Goal: Task Accomplishment & Management: Manage account settings

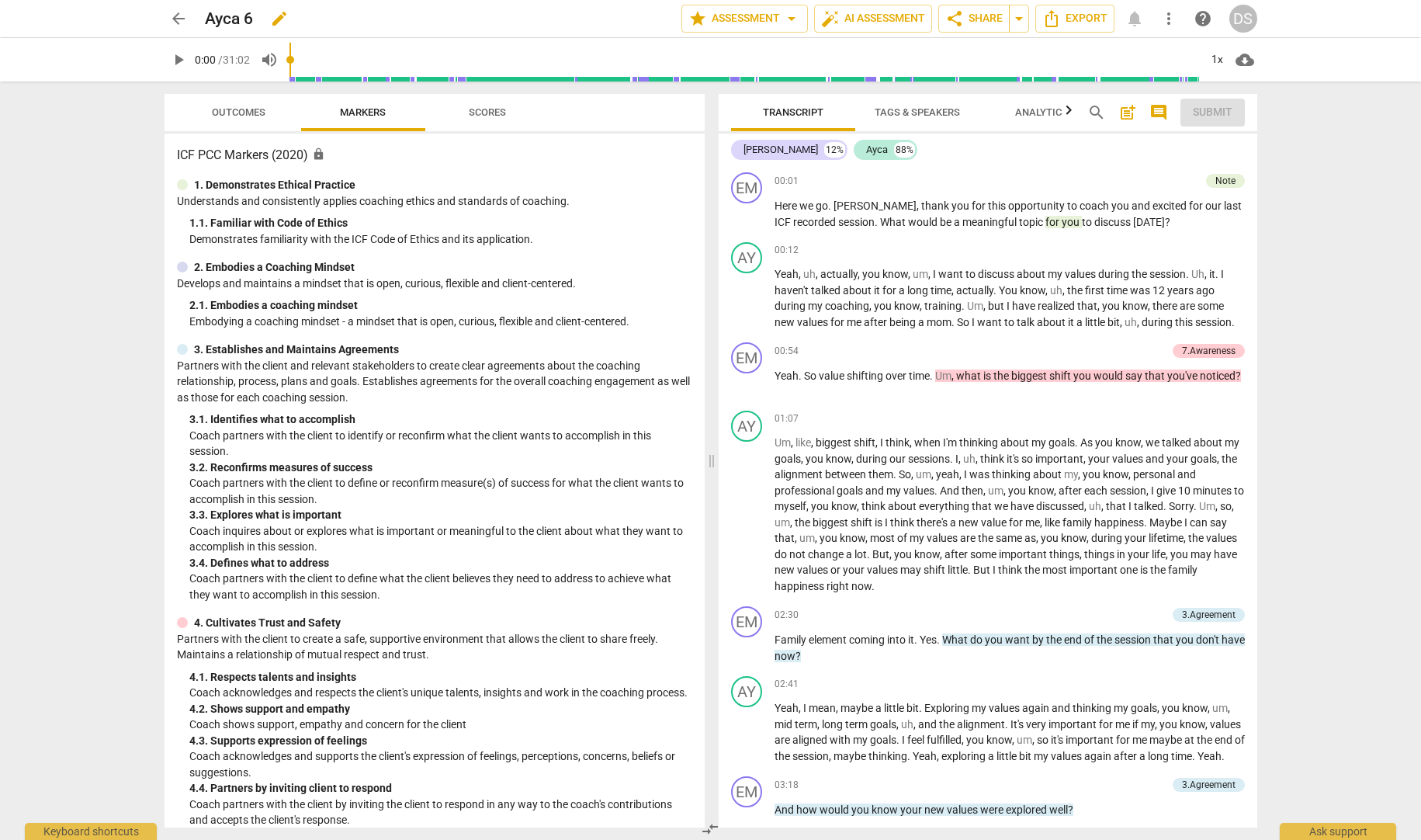
click at [775, 19] on span "star Assessment arrow_drop_down" at bounding box center [744, 18] width 112 height 18
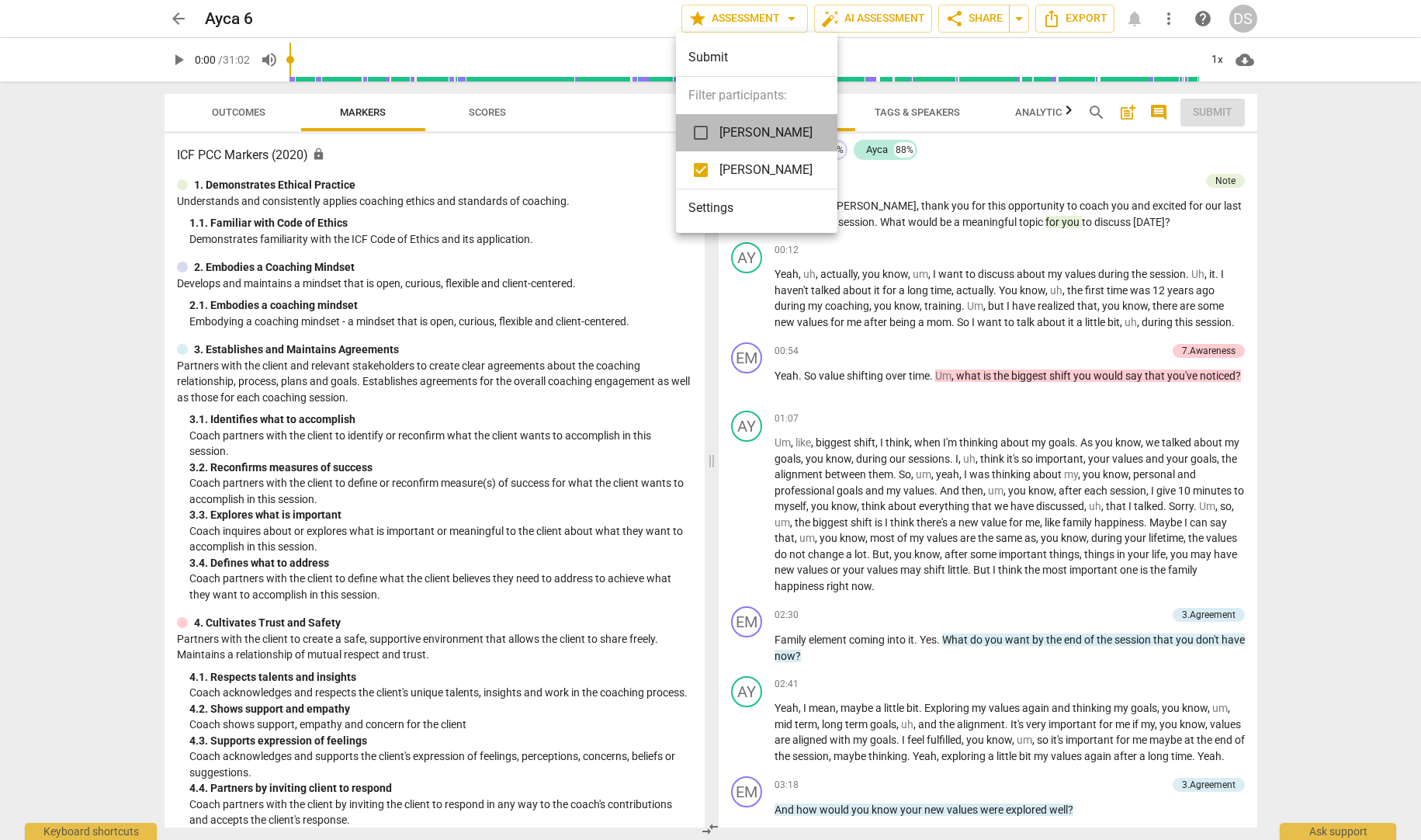
click at [763, 128] on span "[PERSON_NAME]" at bounding box center [765, 132] width 93 height 18
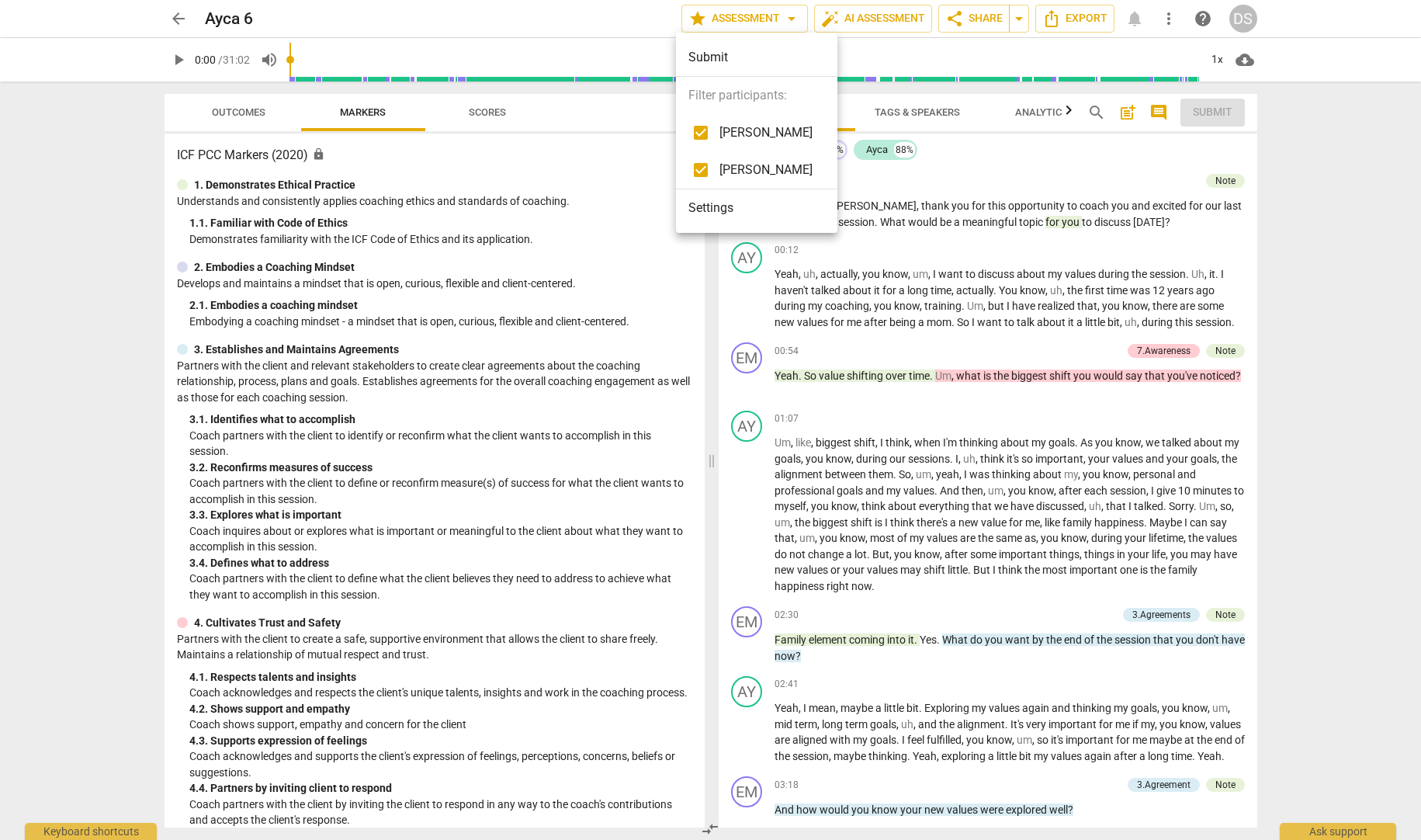
checkbox input "true"
click at [958, 180] on div at bounding box center [710, 420] width 1421 height 840
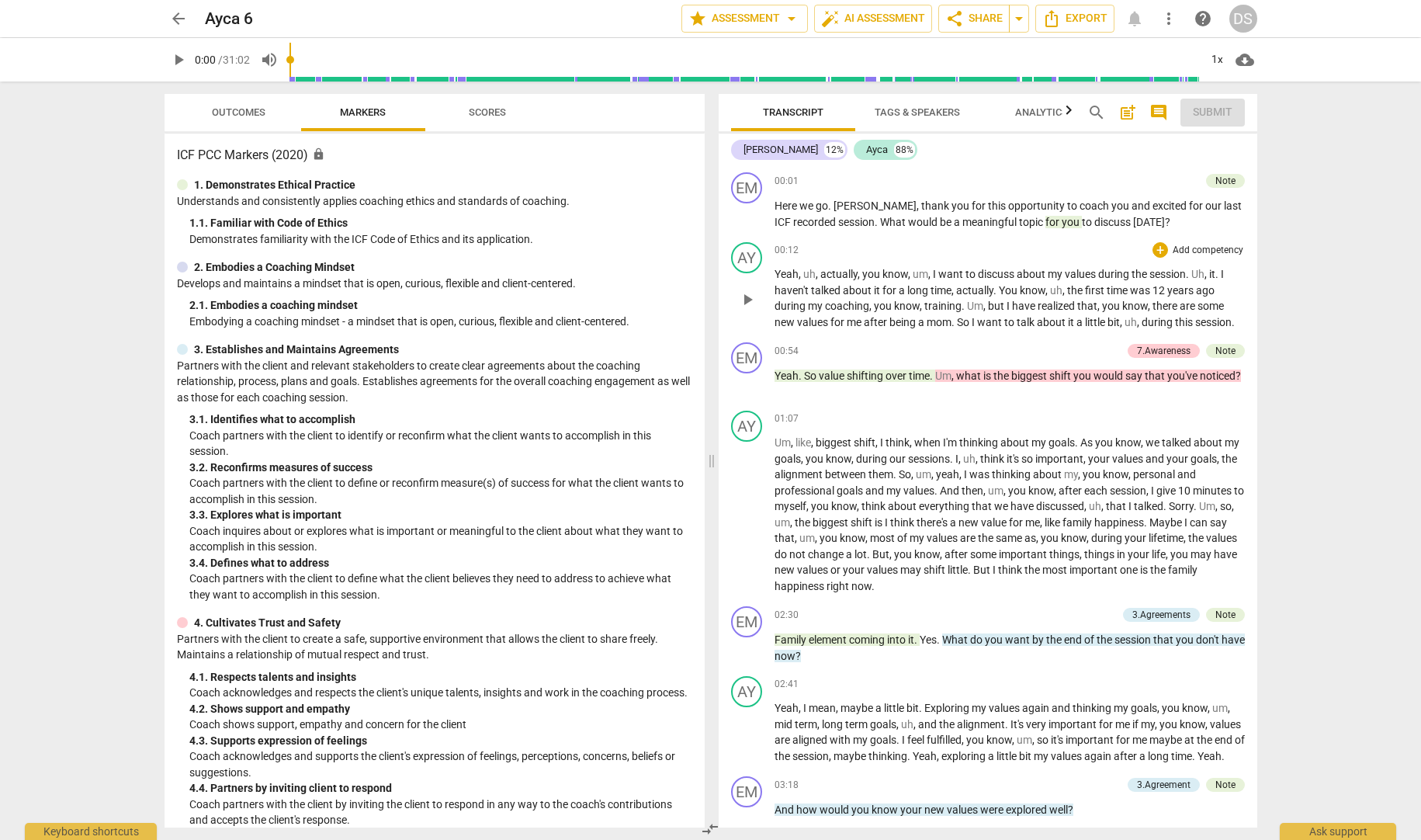
click at [1189, 313] on p "Yeah , uh , actually , you know , um , I want to discuss about my values during…" at bounding box center [1010, 297] width 470 height 63
click at [933, 373] on span "." at bounding box center [932, 376] width 5 height 12
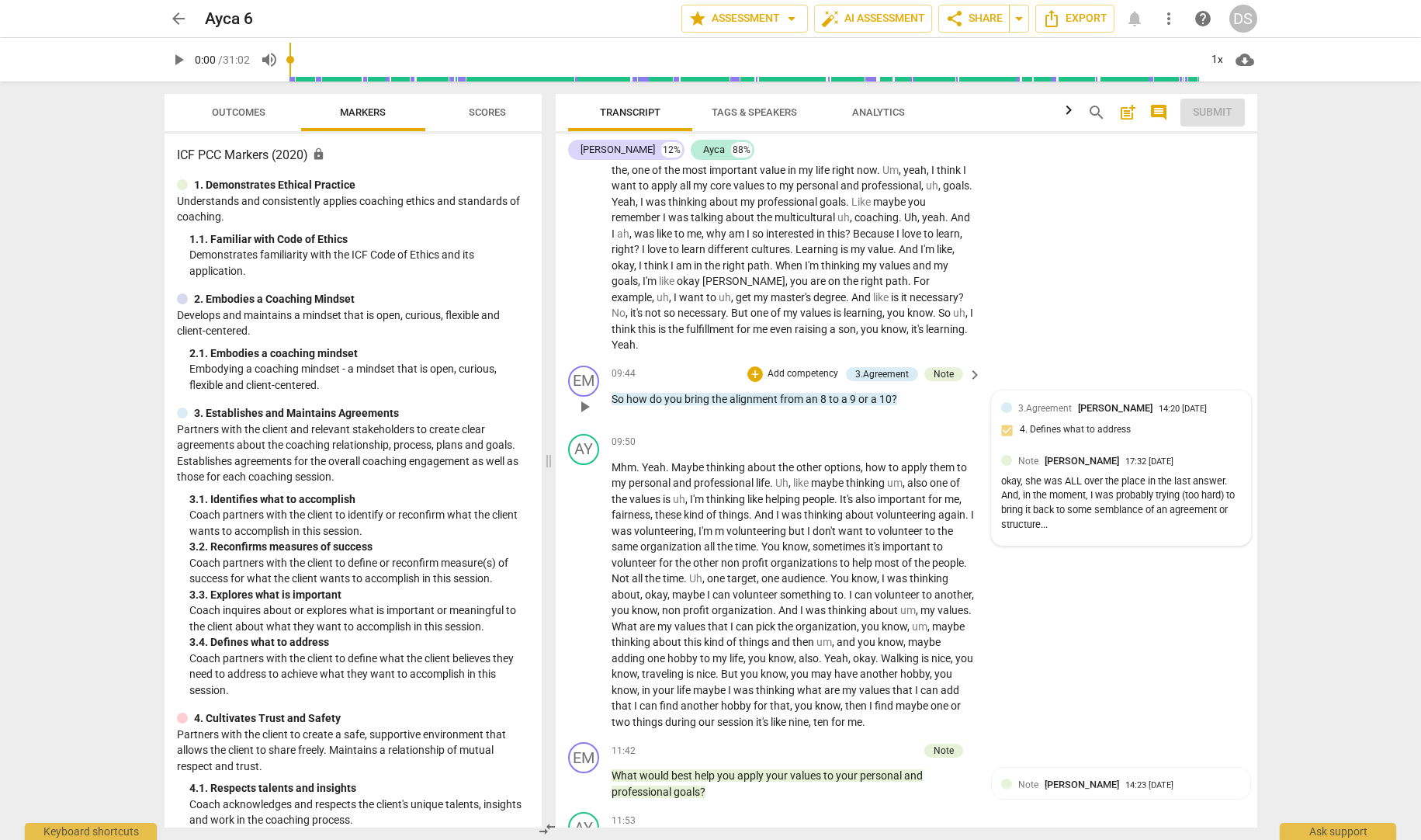
scroll to position [1836, 0]
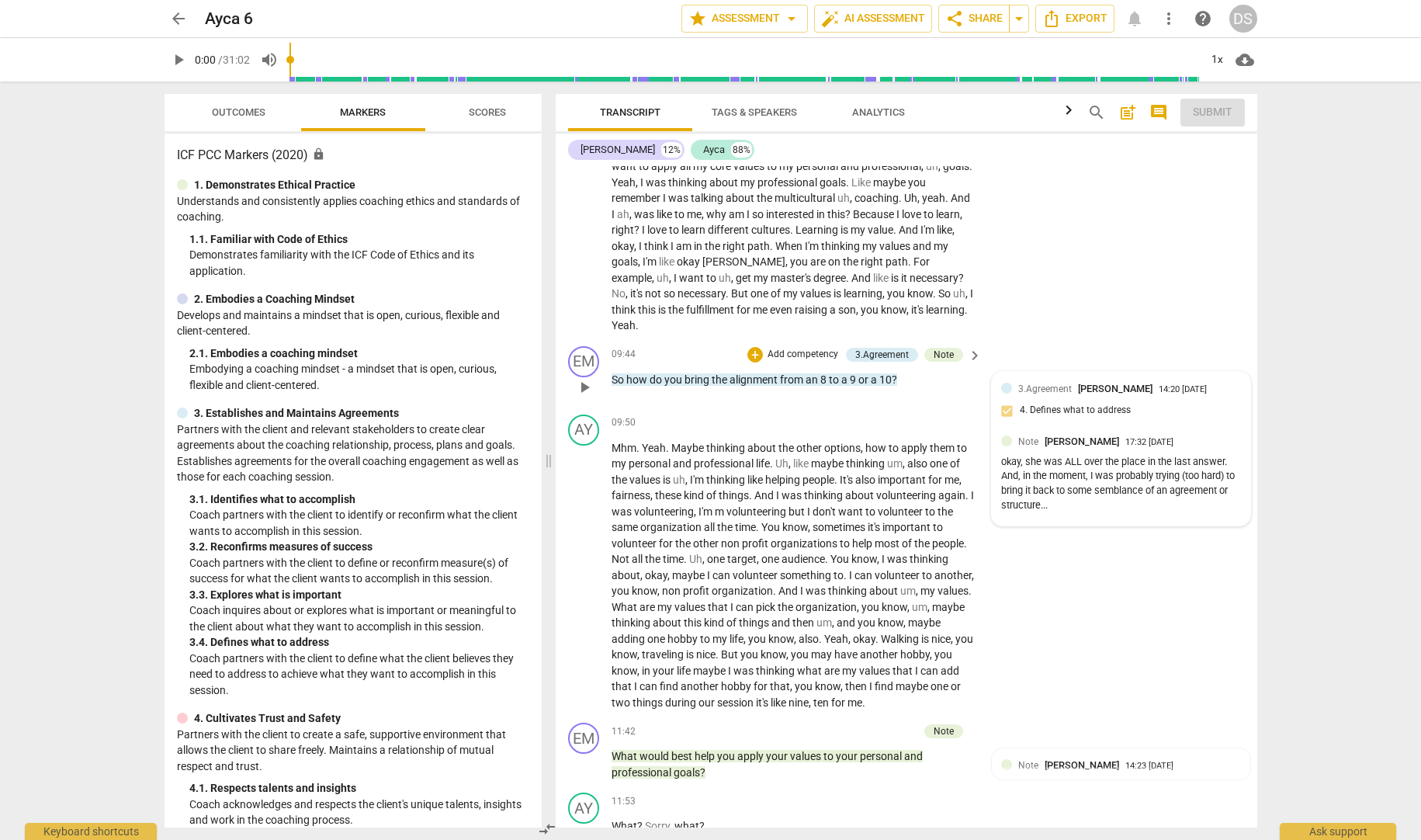
click at [1134, 383] on span "[PERSON_NAME]" at bounding box center [1116, 388] width 75 height 11
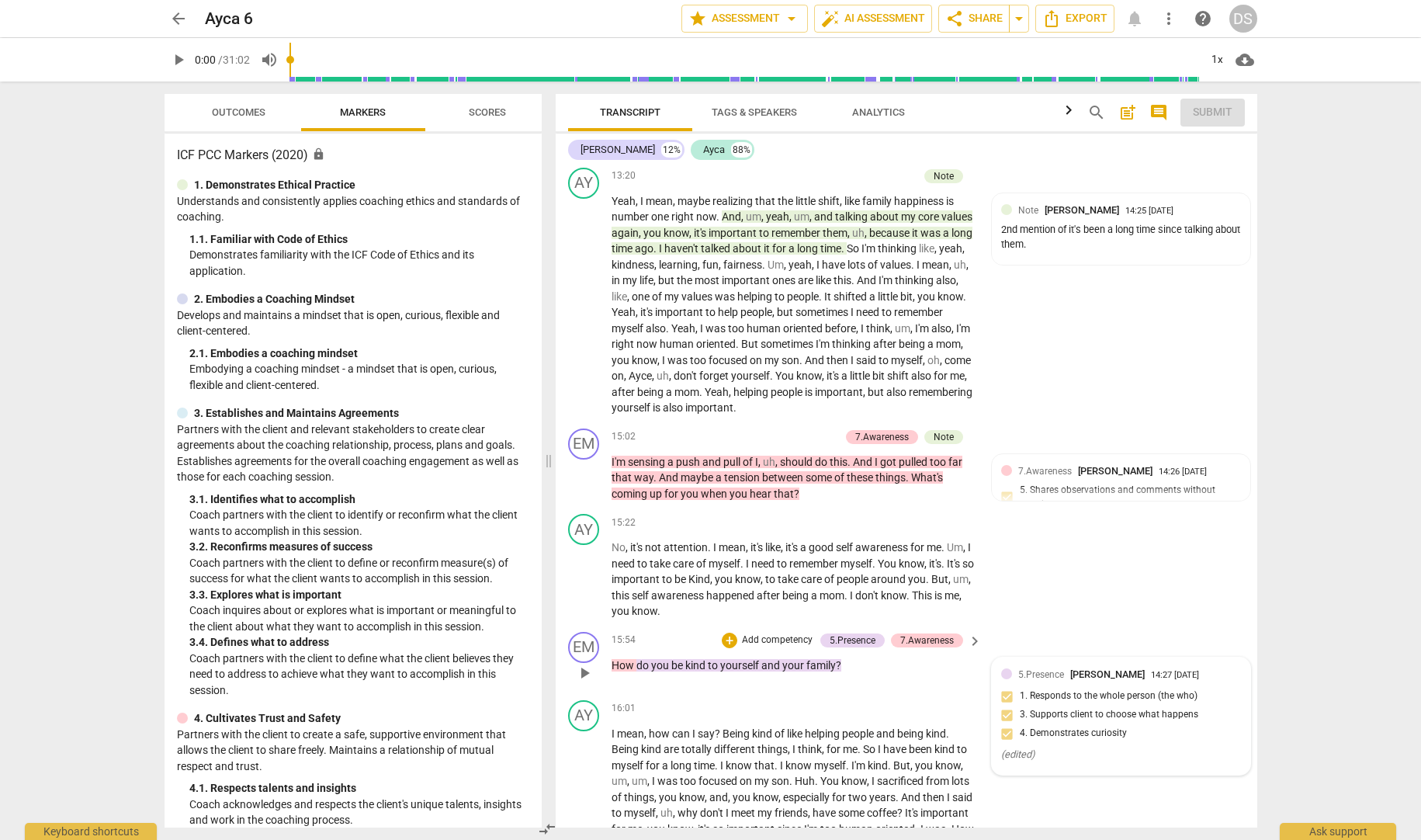
scroll to position [2835, 0]
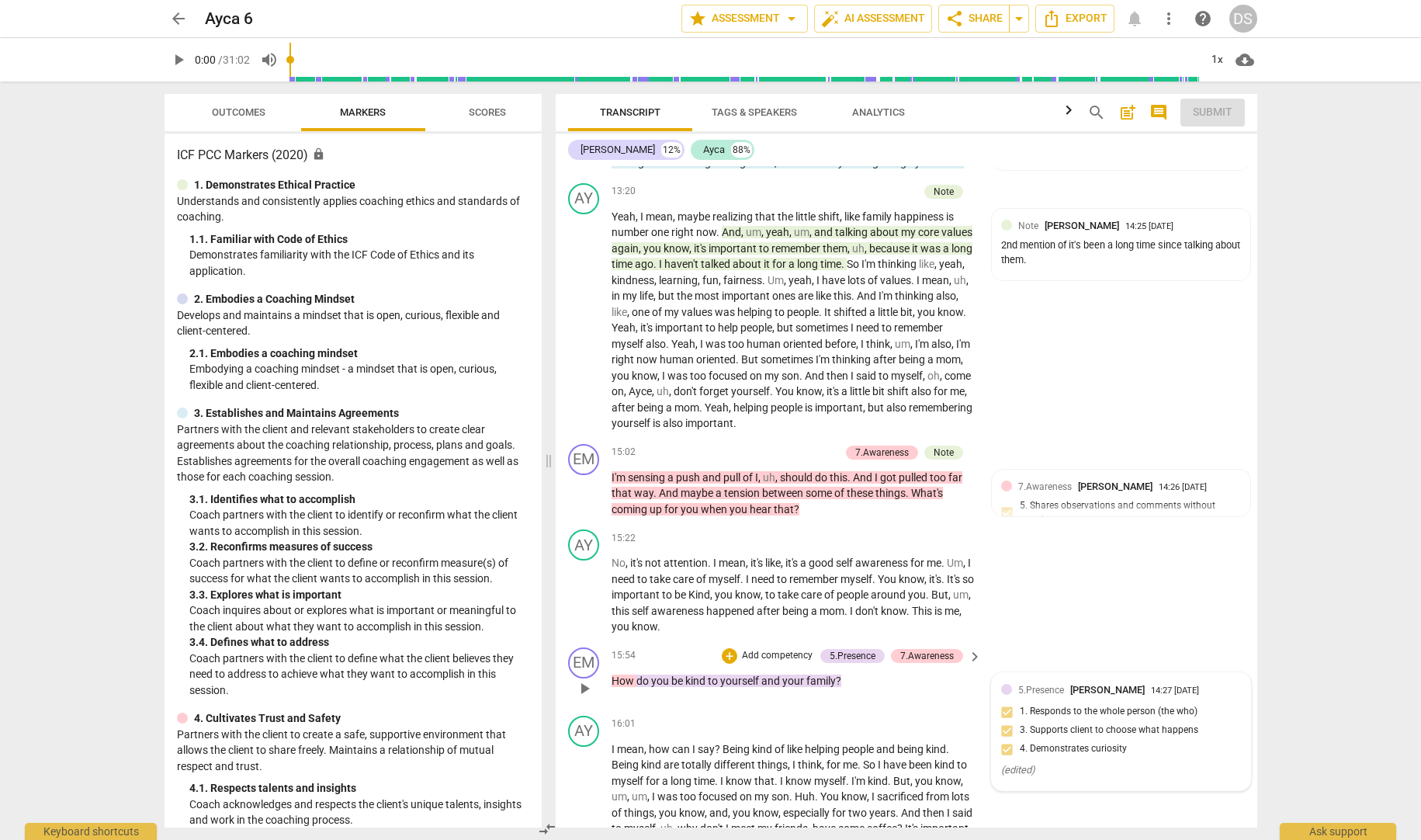
click at [1145, 683] on div "5.Presence [PERSON_NAME] 14:27 [DATE] 1. Responds to the whole person (the who)…" at bounding box center [1121, 731] width 240 height 98
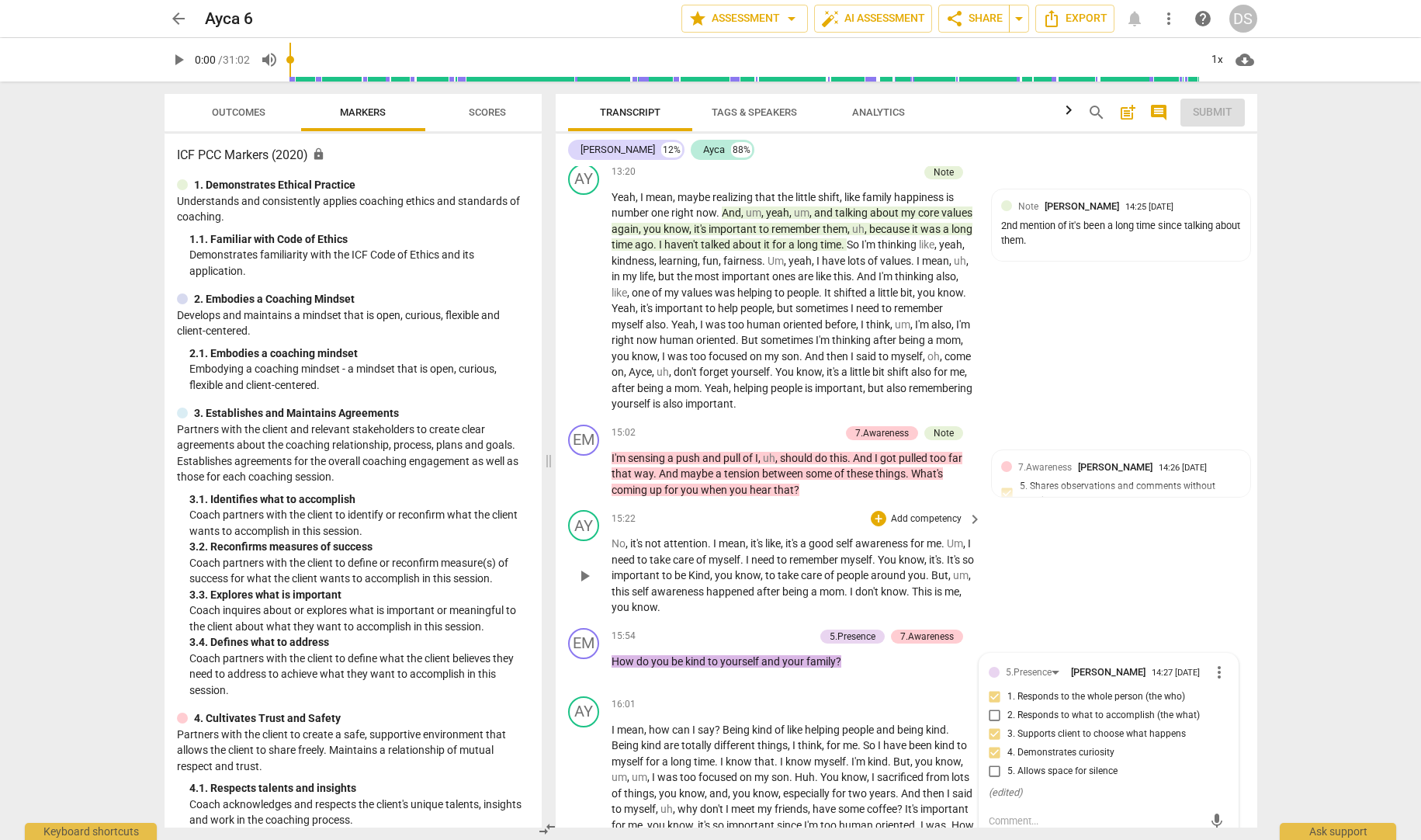
scroll to position [2809, 0]
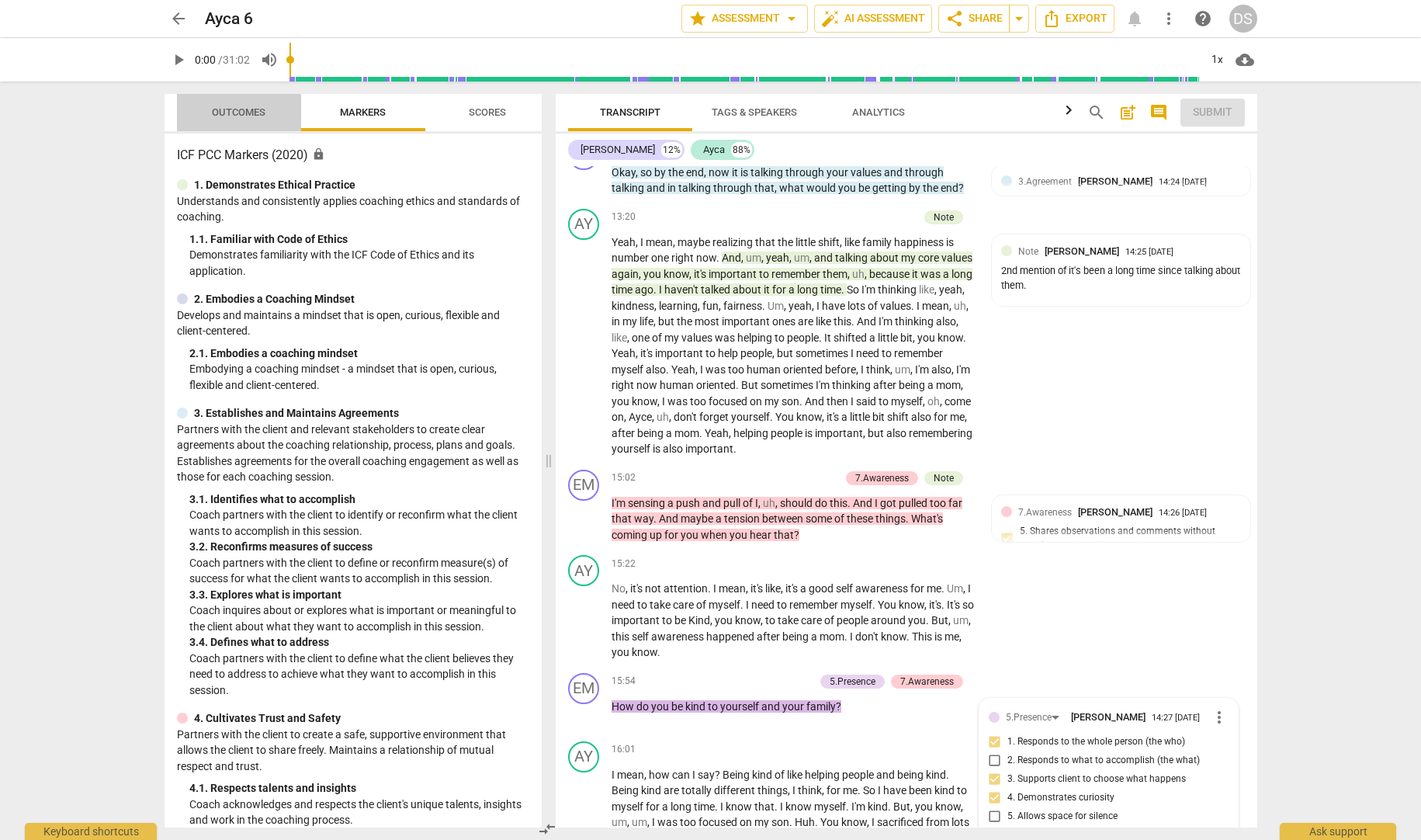
click at [268, 114] on span "Outcomes" at bounding box center [238, 113] width 90 height 21
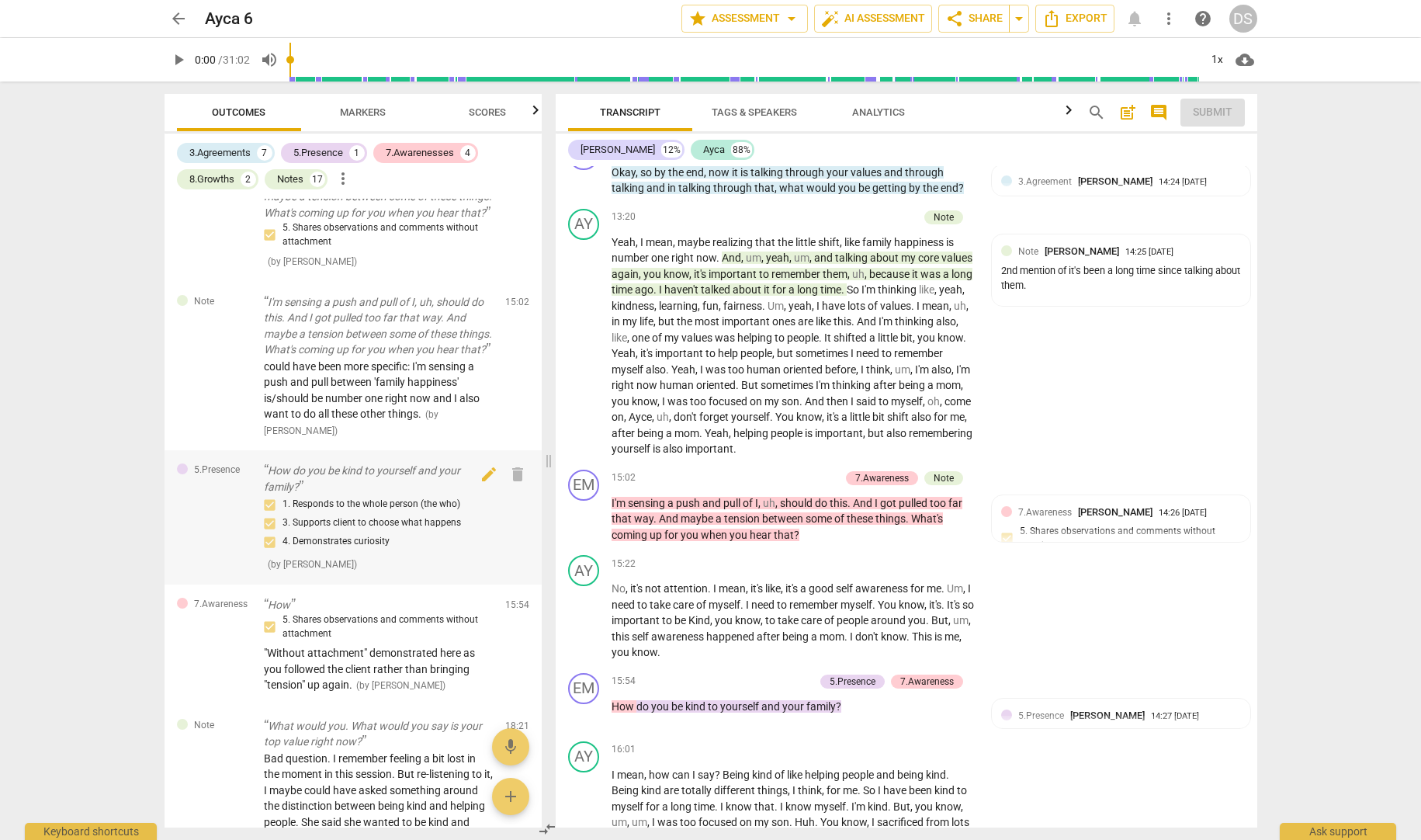
scroll to position [2557, 0]
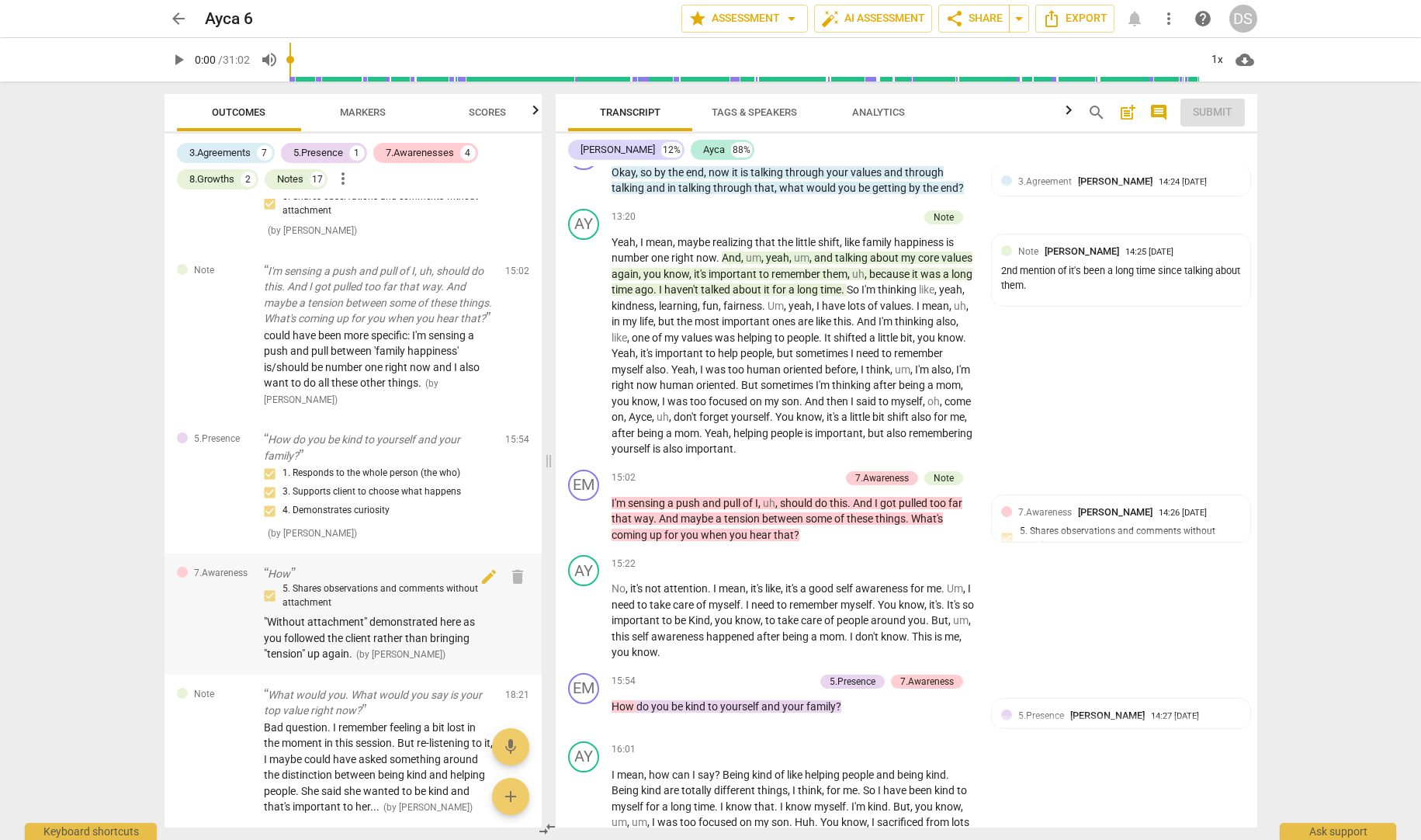
click at [313, 626] on span ""Without attachment" demonstrated here as you followed the client rather than b…" at bounding box center [369, 637] width 211 height 44
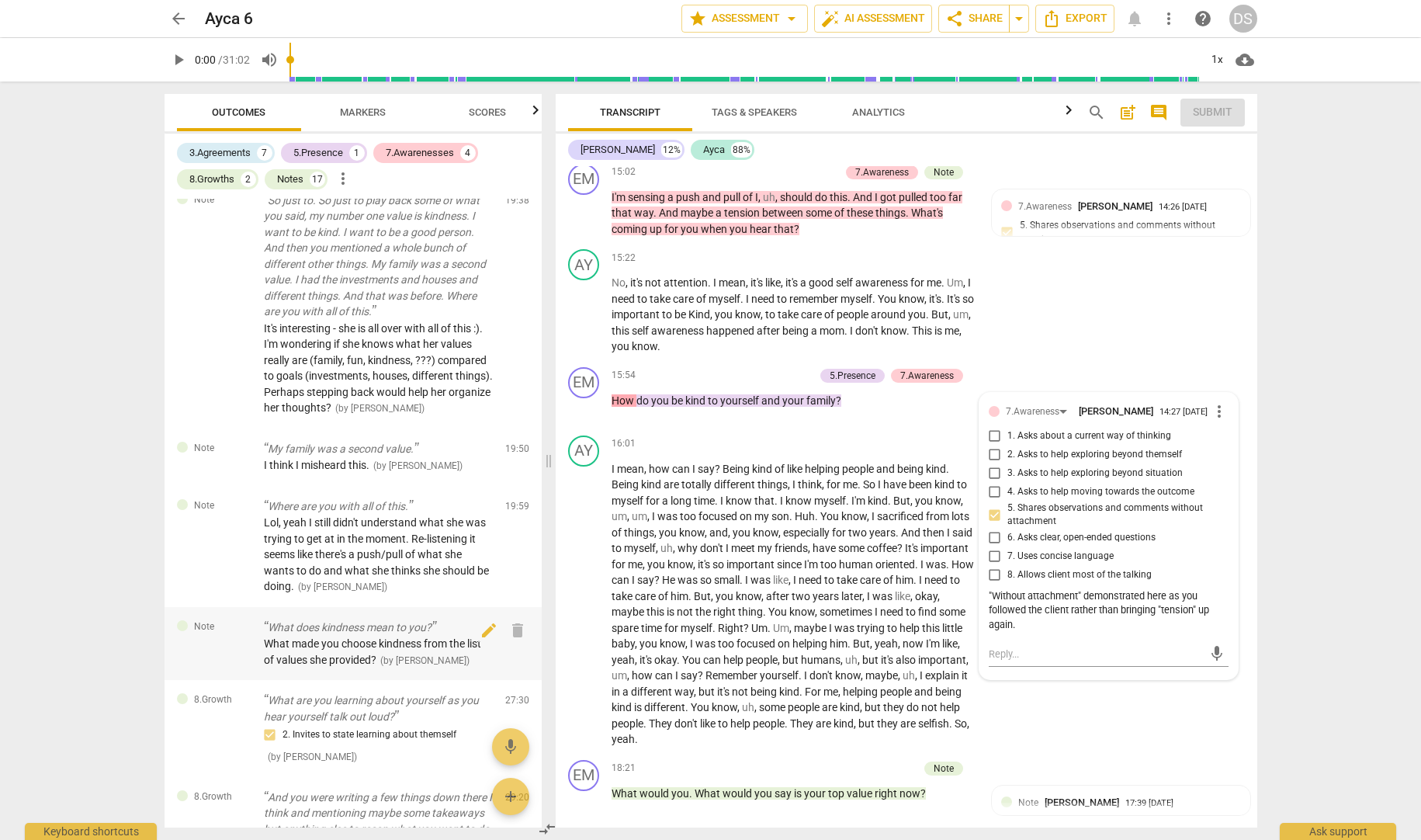
scroll to position [3232, 0]
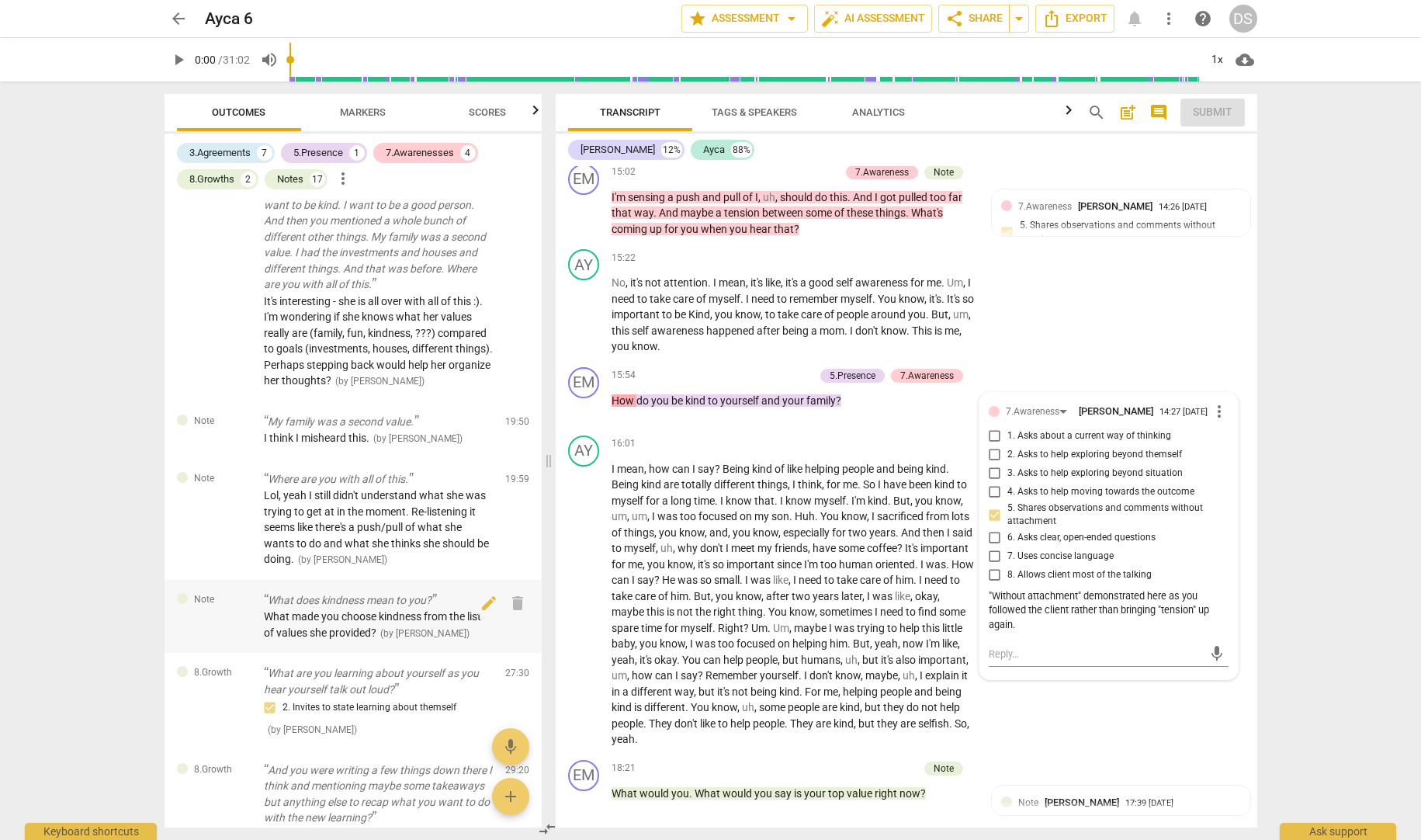
click at [326, 631] on span "What made you choose kindness from the list of values she provided?" at bounding box center [372, 624] width 217 height 29
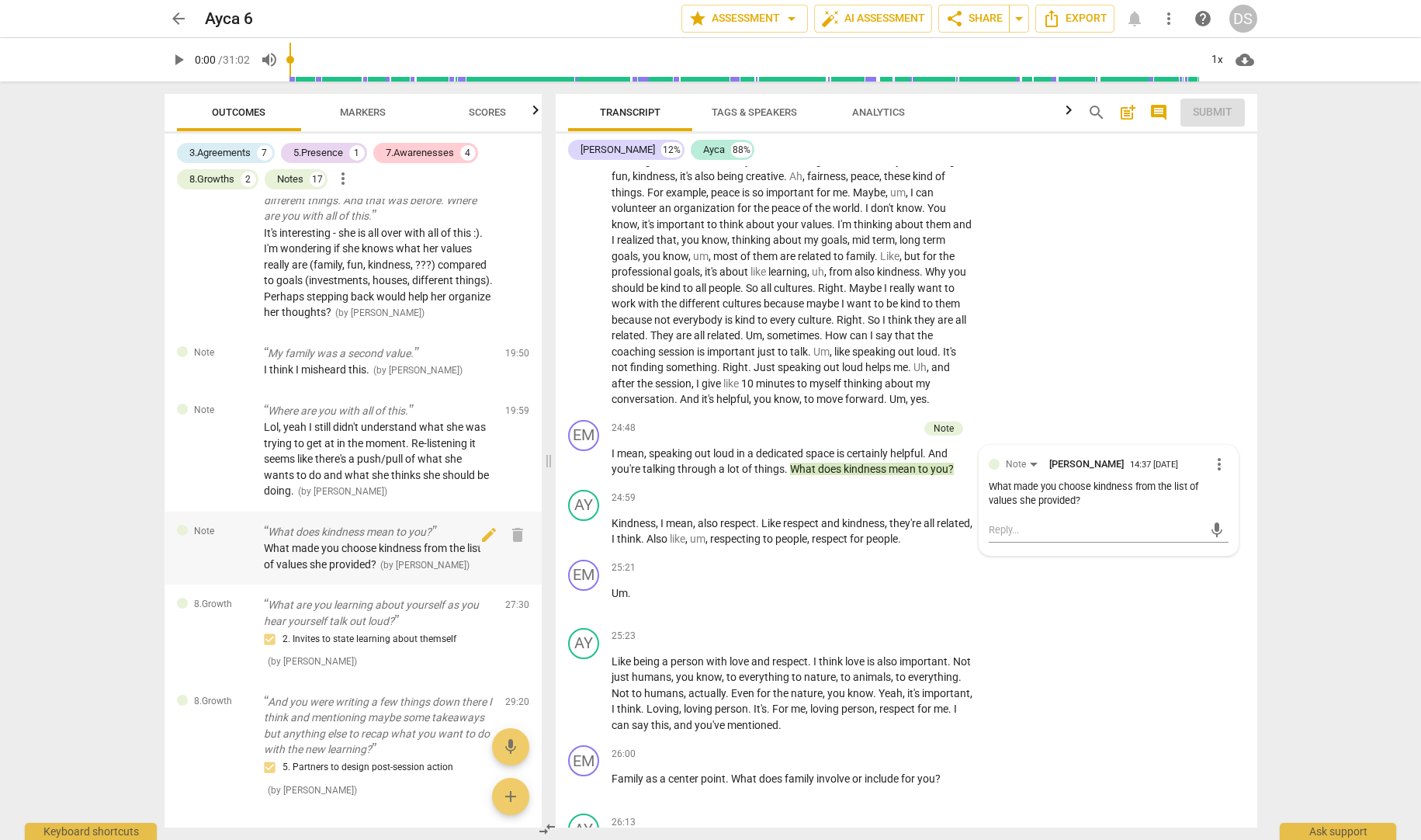
scroll to position [3354, 0]
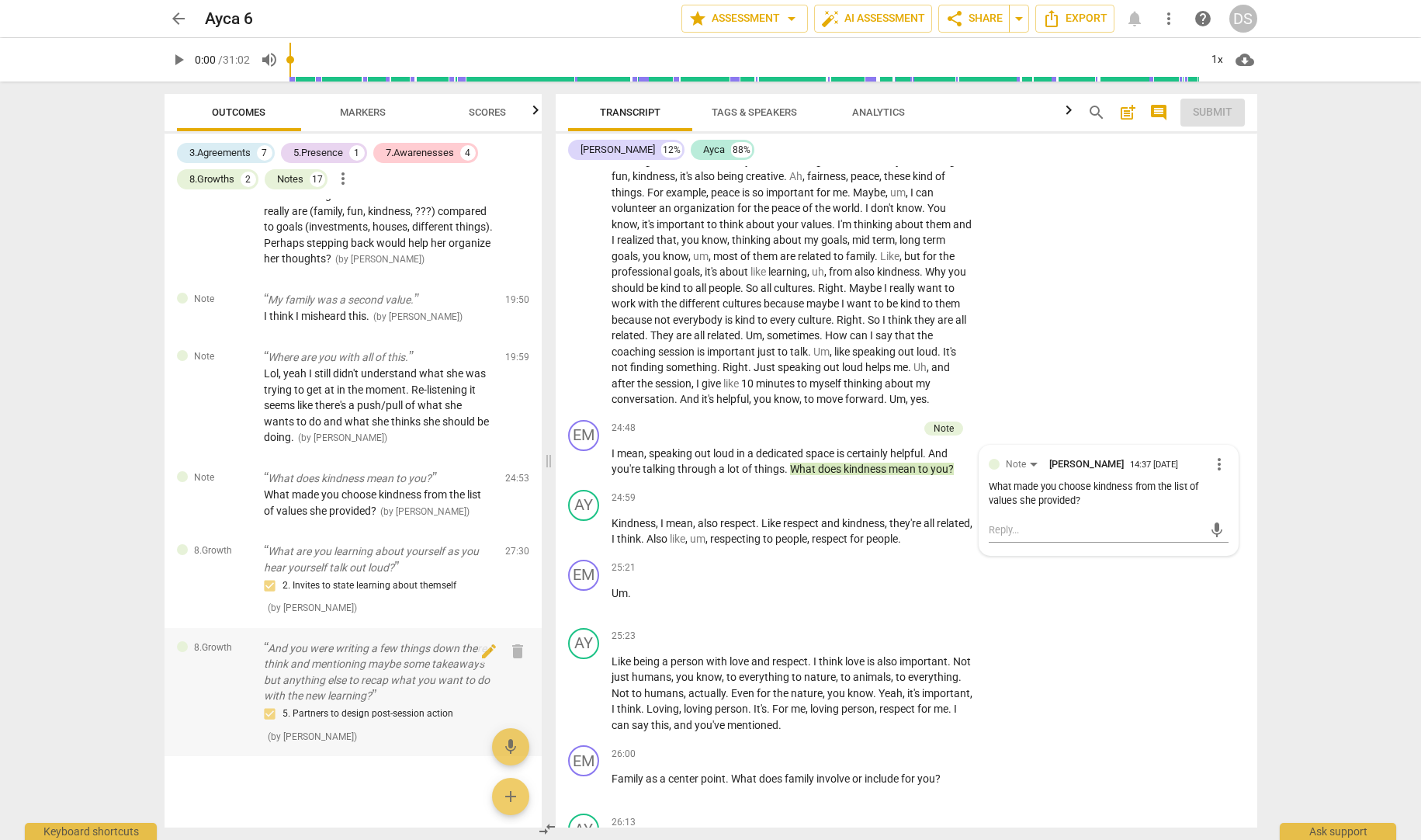
click at [397, 672] on p "And you were writing a few things down there I think and mentioning maybe some …" at bounding box center [377, 671] width 229 height 63
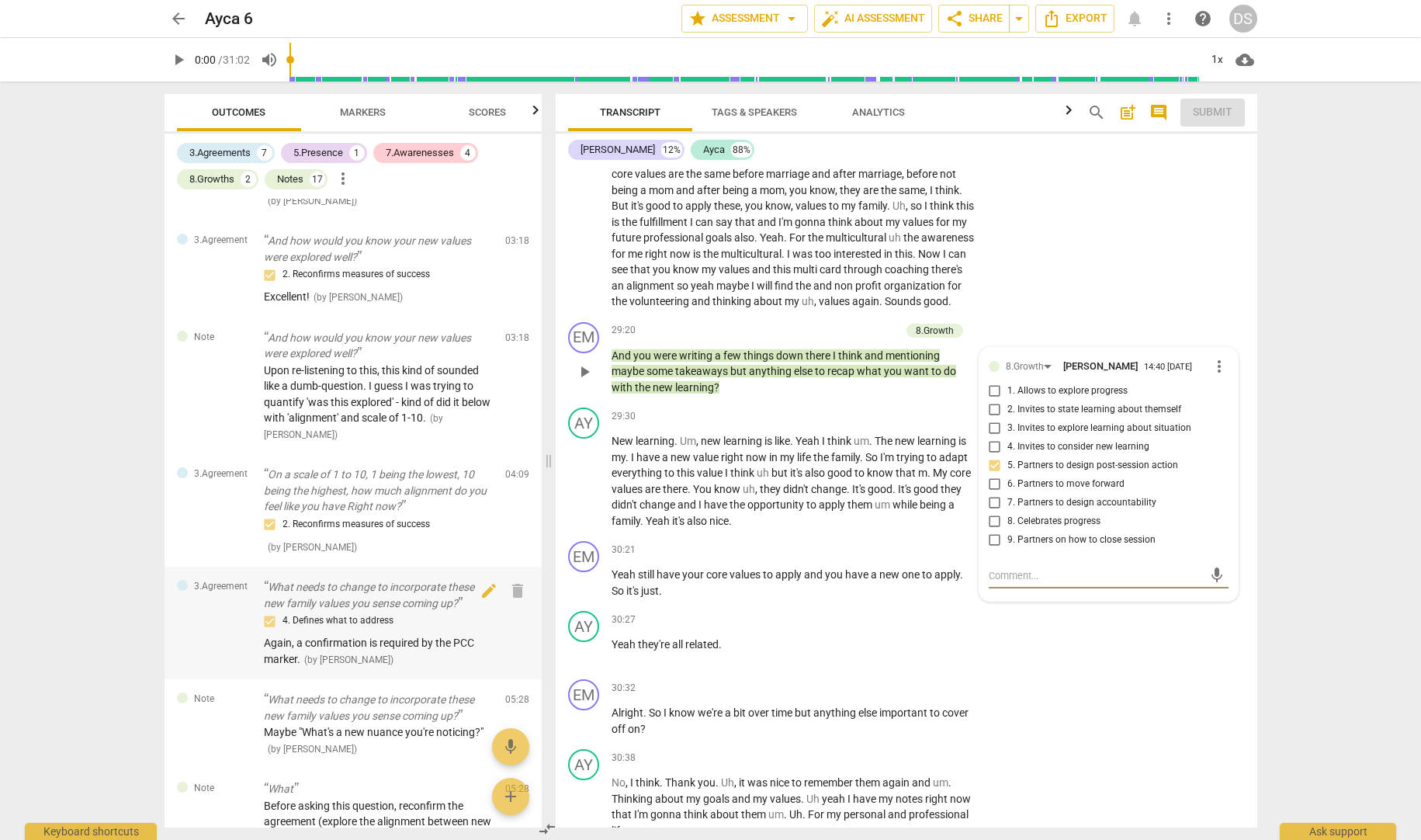
scroll to position [0, 0]
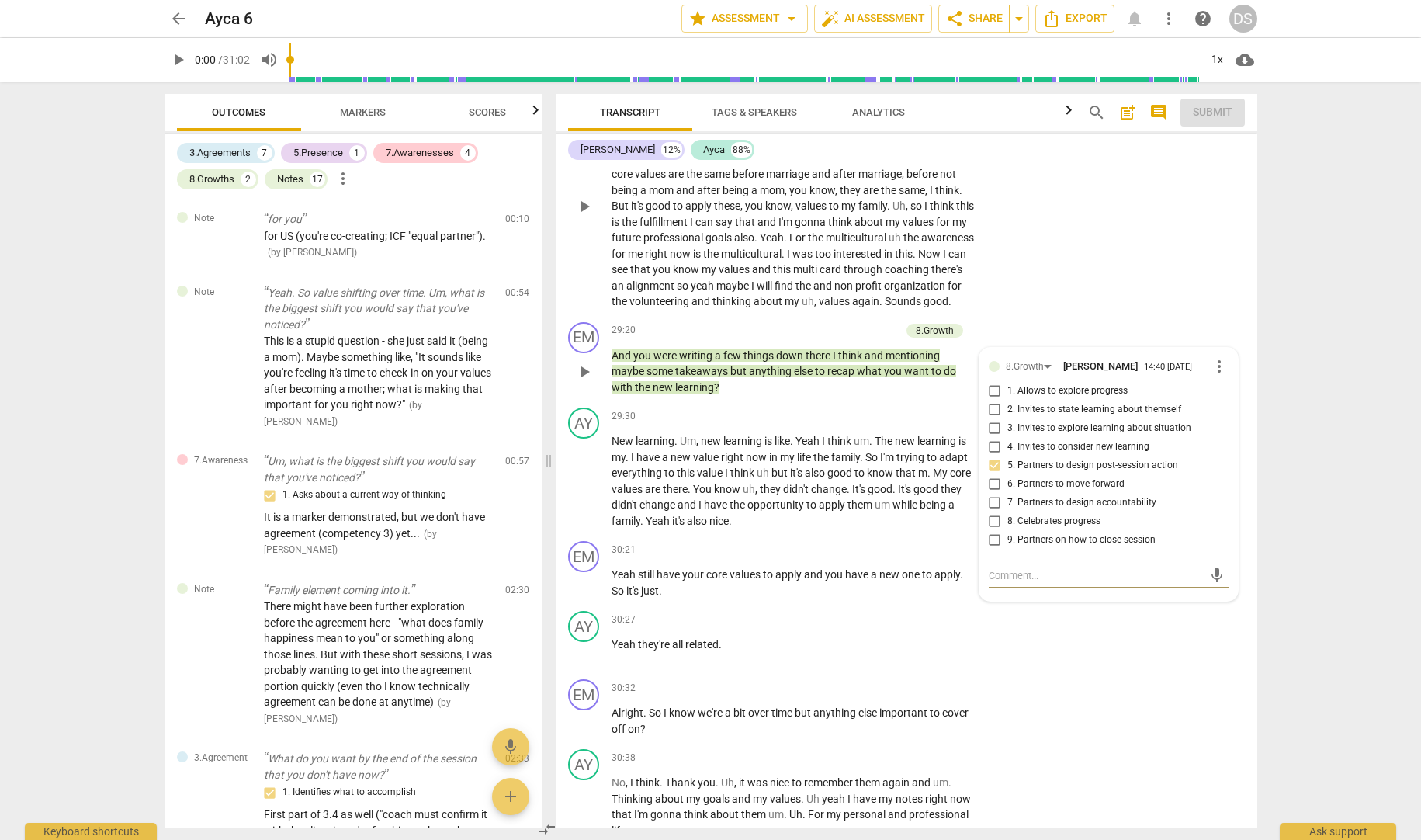
click at [1142, 213] on div "AY play_arrow pause 27:40 + Add competency keyboard_arrow_right Yeah . It's goo…" at bounding box center [906, 193] width 702 height 245
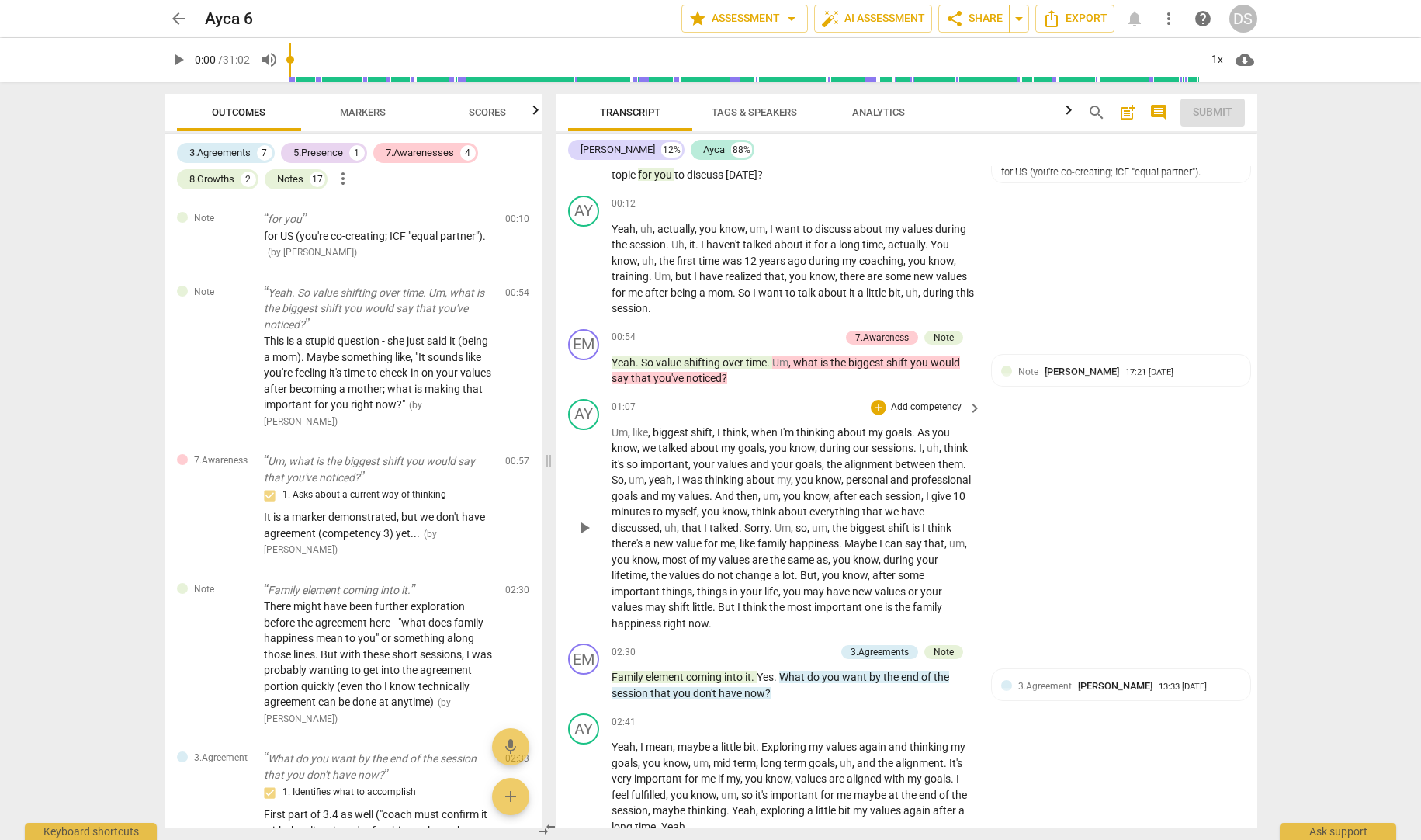
scroll to position [97, 0]
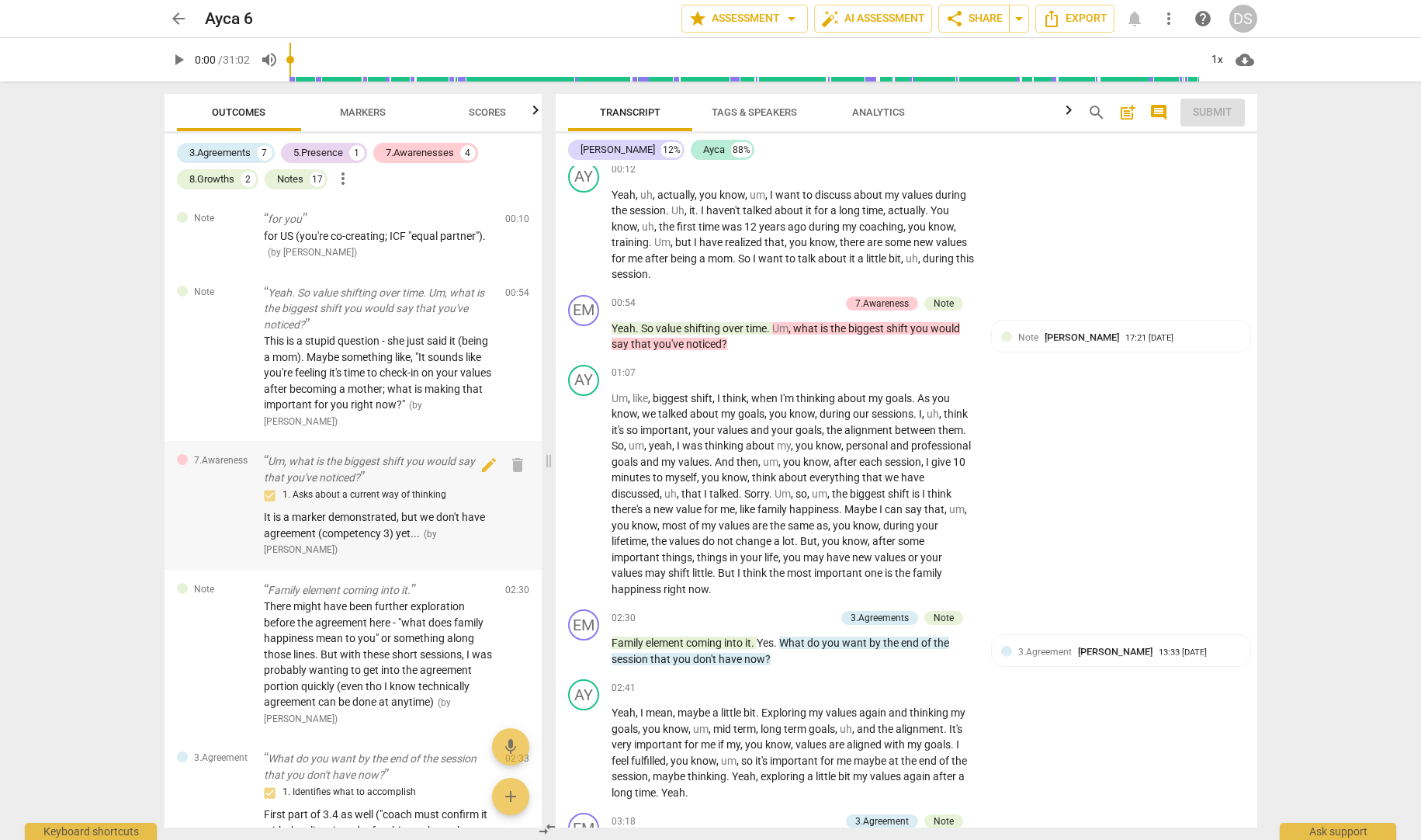
click at [409, 487] on div "1. Asks about a current way of thinking" at bounding box center [377, 495] width 229 height 18
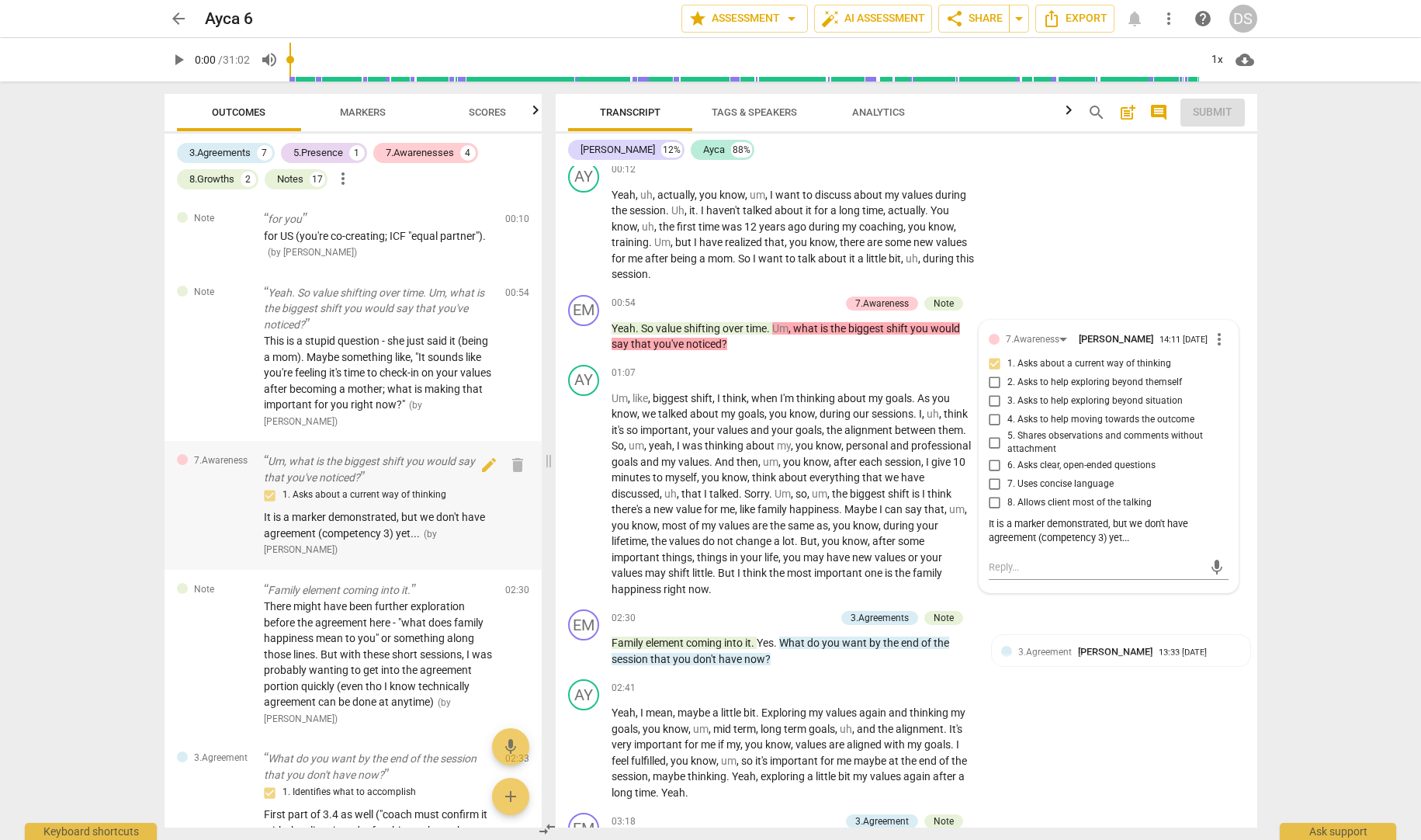
click at [438, 514] on span "It is a marker demonstrated, but we don't have agreement (competency 3) yet..." at bounding box center [374, 524] width 221 height 29
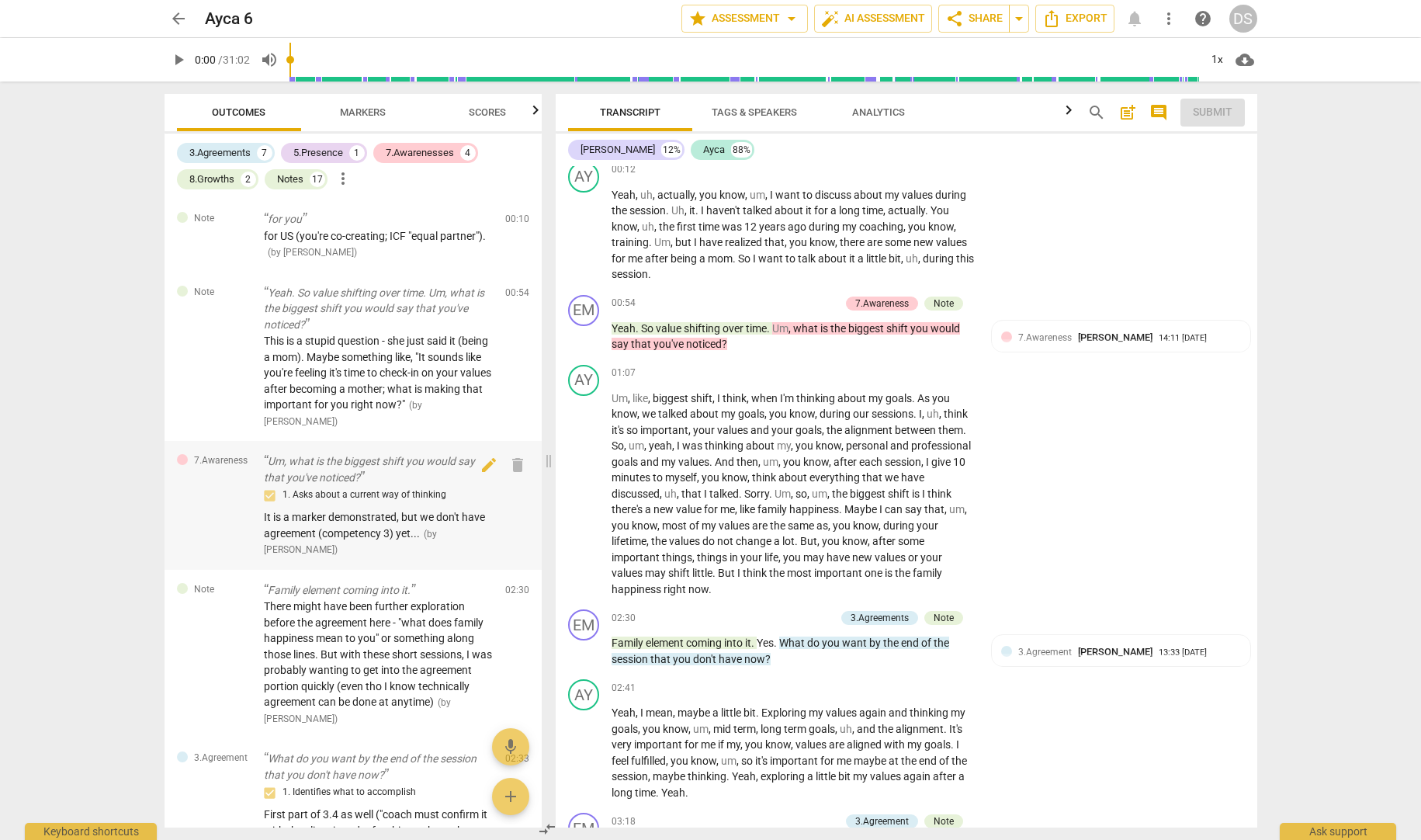
click at [434, 529] on span "( by [PERSON_NAME] )" at bounding box center [350, 542] width 173 height 27
click at [437, 531] on span "( by [PERSON_NAME] )" at bounding box center [350, 542] width 173 height 27
click at [404, 530] on span "It is a marker demonstrated, but we don't have agreement (competency 3) yet..." at bounding box center [374, 524] width 221 height 29
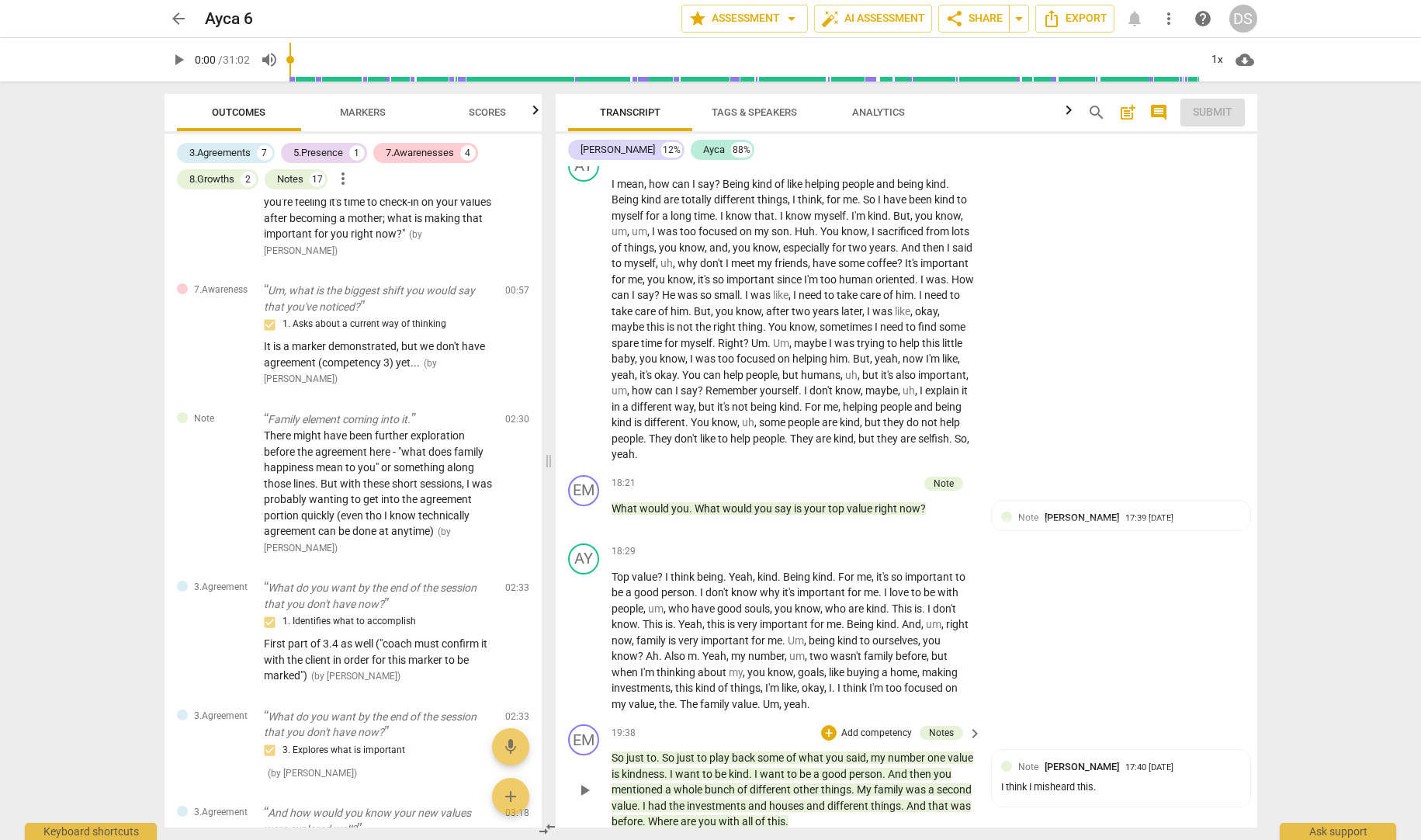
scroll to position [3488, 0]
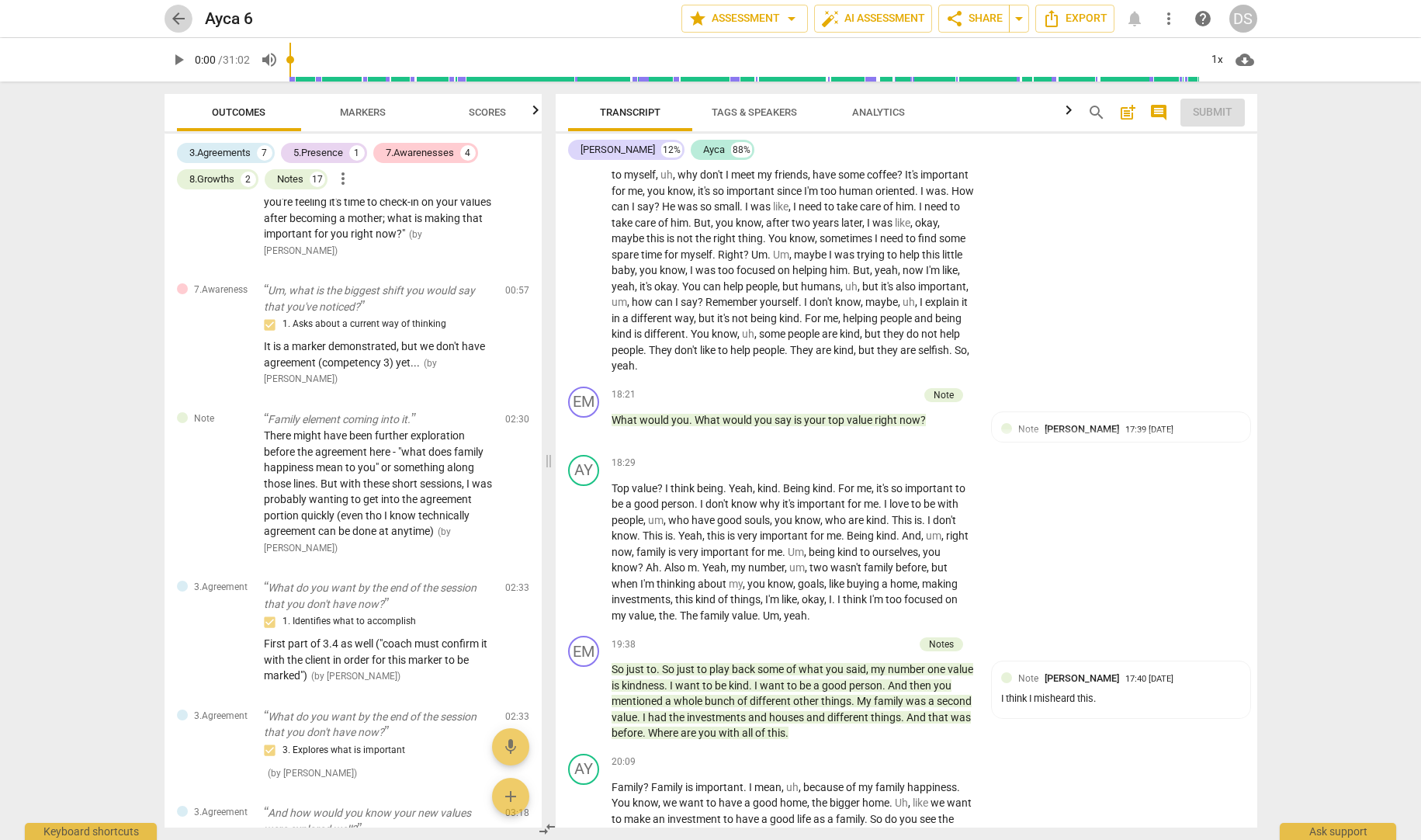
click at [177, 23] on span "arrow_back" at bounding box center [178, 18] width 18 height 18
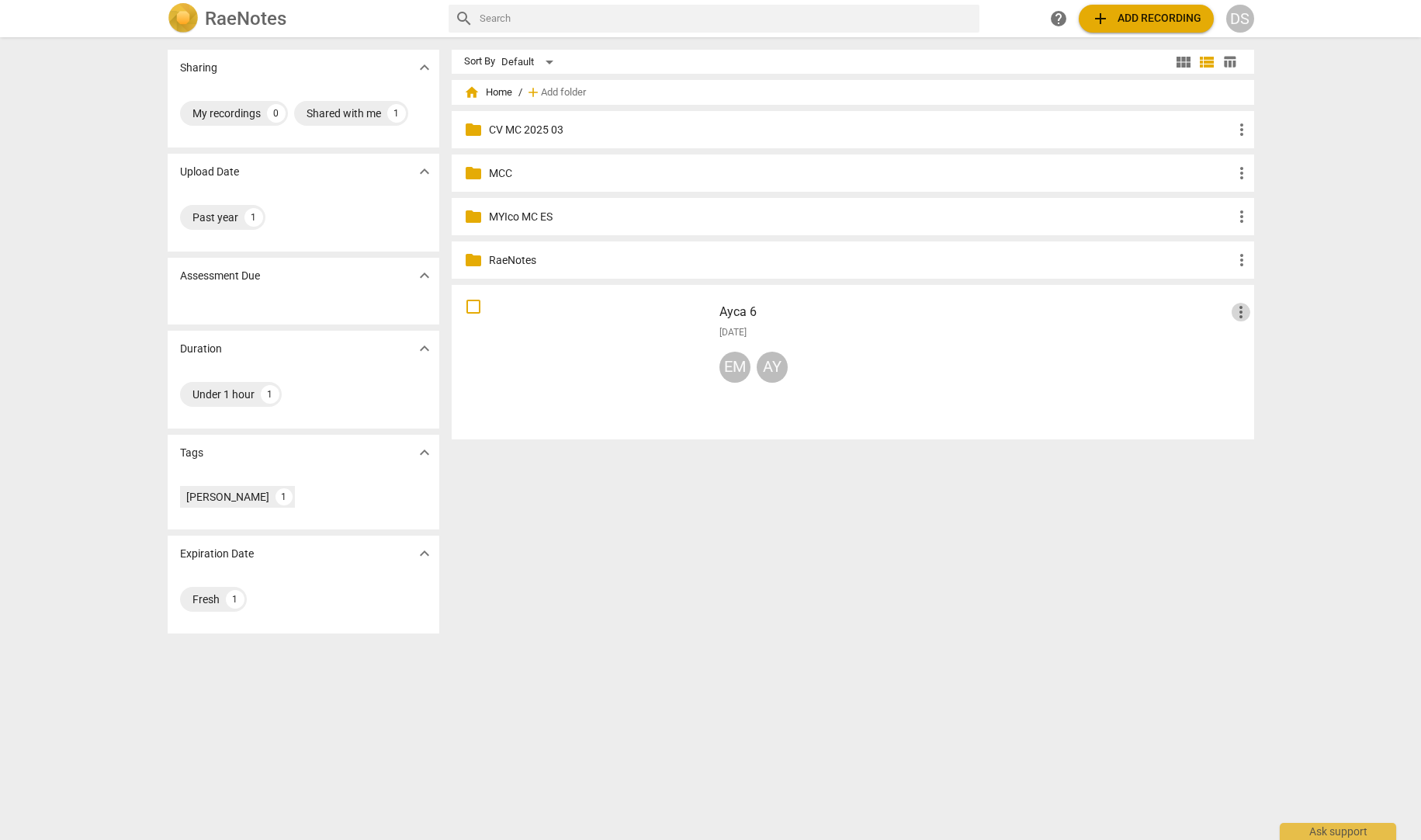
click at [1237, 315] on span "more_vert" at bounding box center [1241, 311] width 18 height 18
click at [1251, 310] on li "Move" at bounding box center [1258, 311] width 59 height 37
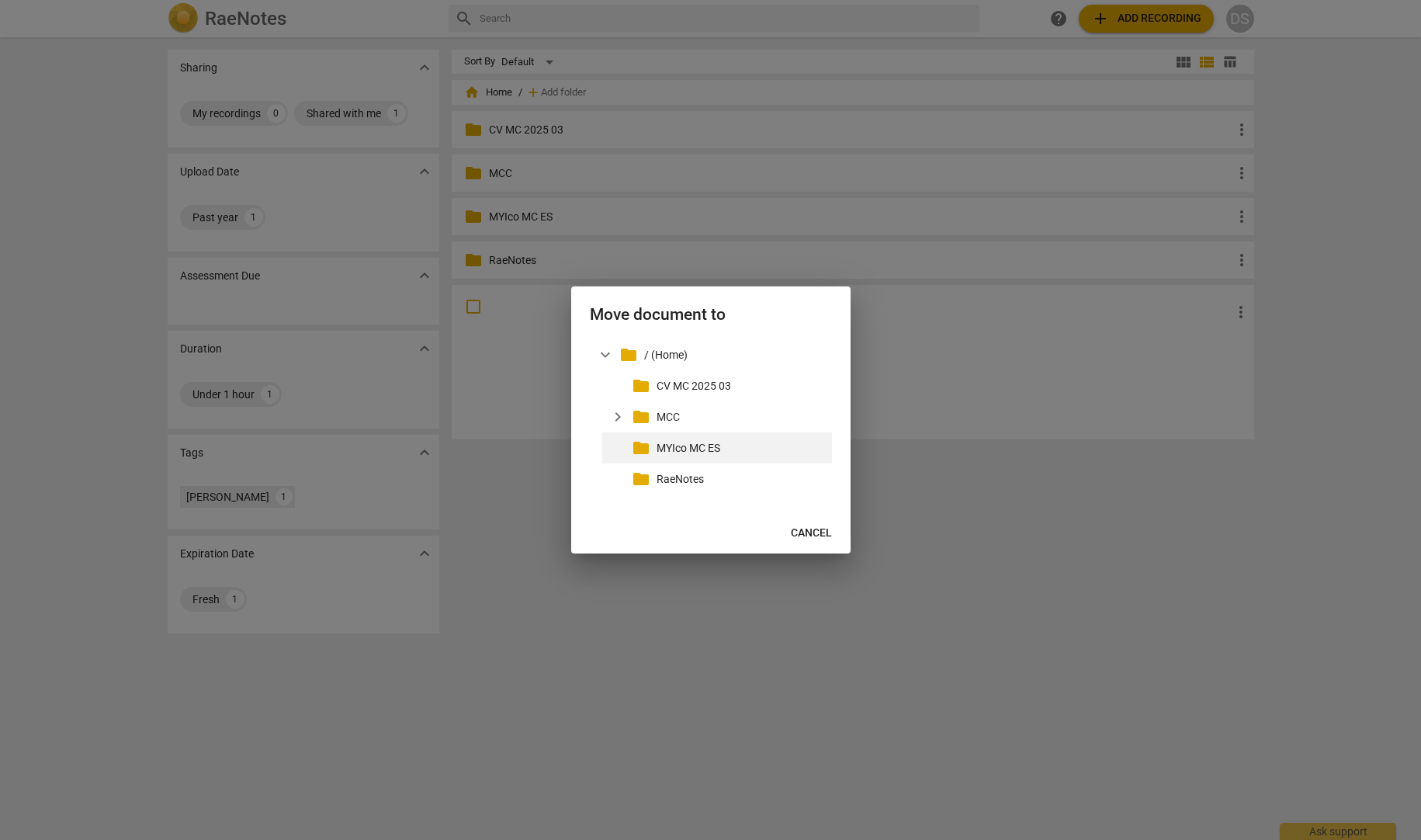
click at [715, 444] on p "MYIco MC ES" at bounding box center [741, 448] width 170 height 17
